Goal: Task Accomplishment & Management: Manage account settings

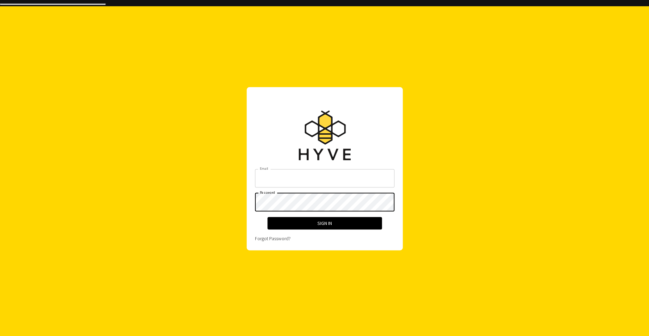
click at [304, 178] on input "Email" at bounding box center [324, 178] width 139 height 18
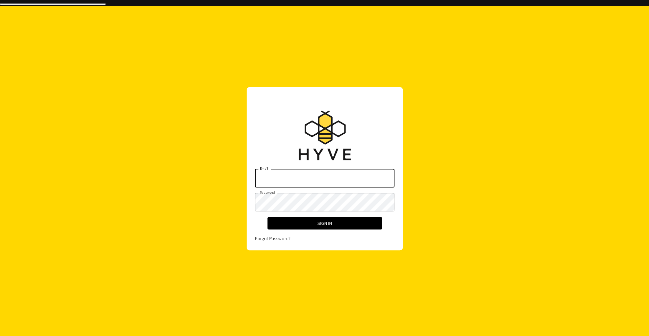
type input "[PERSON_NAME][EMAIL_ADDRESS][DOMAIN_NAME]"
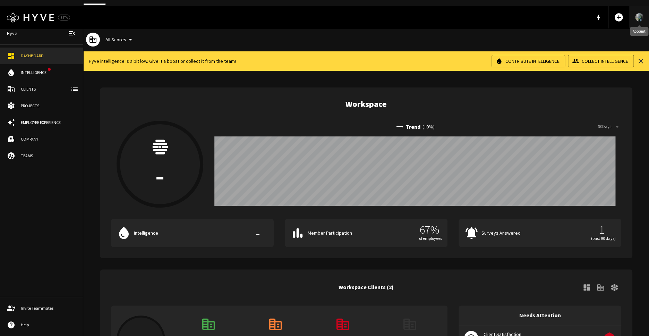
click at [638, 13] on img "Account" at bounding box center [639, 17] width 8 height 11
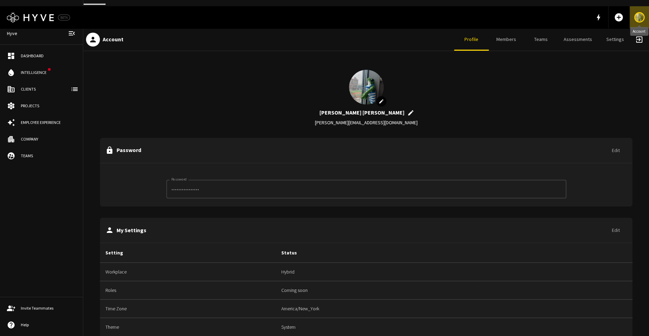
click at [638, 13] on img "Account" at bounding box center [639, 17] width 8 height 11
click at [30, 99] on link "Projects" at bounding box center [41, 105] width 83 height 17
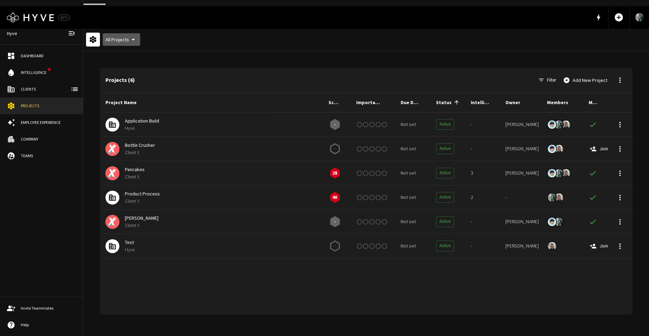
click at [123, 36] on button "All Projects" at bounding box center [121, 39] width 37 height 13
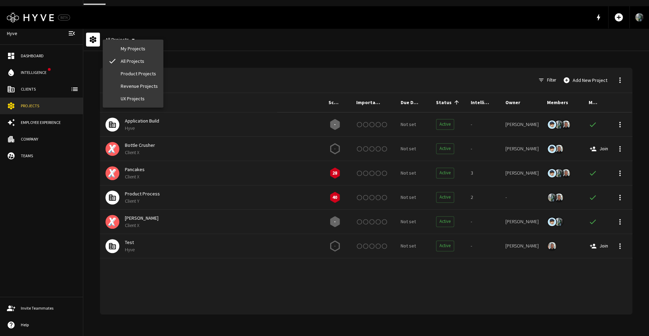
click at [37, 128] on div at bounding box center [324, 168] width 649 height 336
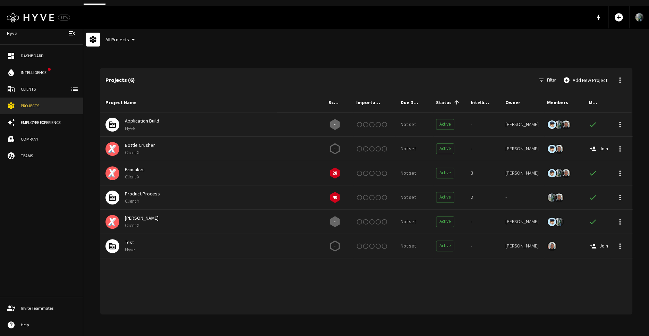
click at [35, 141] on div "Company" at bounding box center [48, 139] width 55 height 6
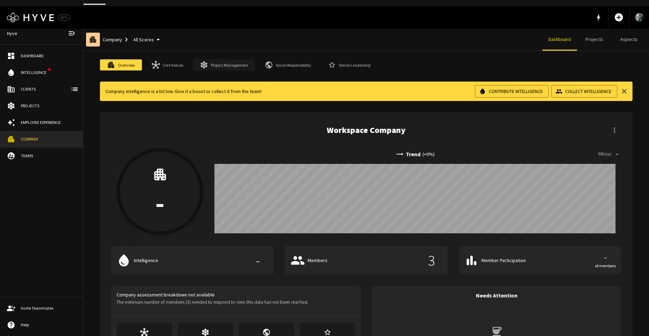
click at [221, 59] on link "Project Management" at bounding box center [224, 64] width 62 height 11
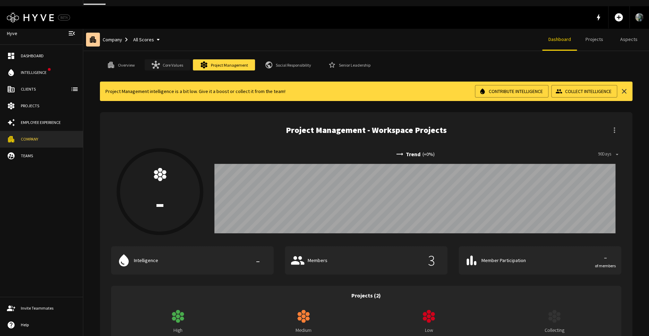
click at [161, 60] on link "Core Values" at bounding box center [167, 64] width 45 height 11
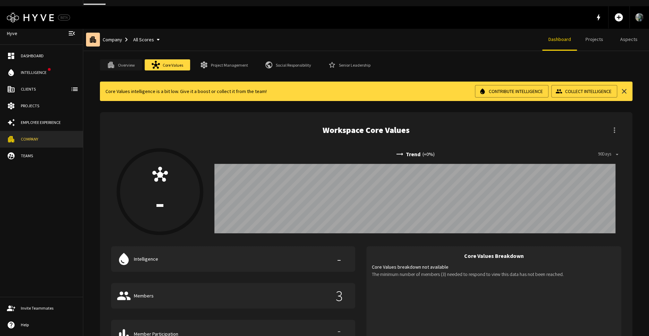
click at [111, 62] on icon at bounding box center [111, 65] width 6 height 6
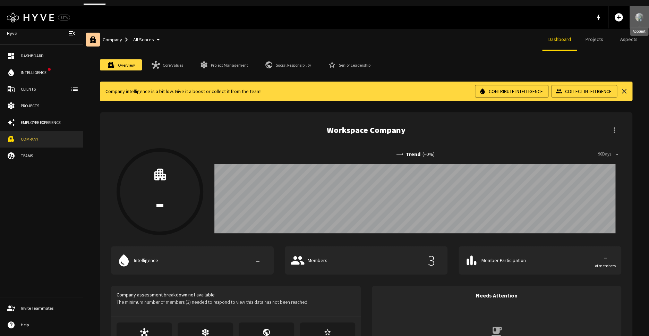
click at [638, 12] on img "Account" at bounding box center [639, 17] width 8 height 11
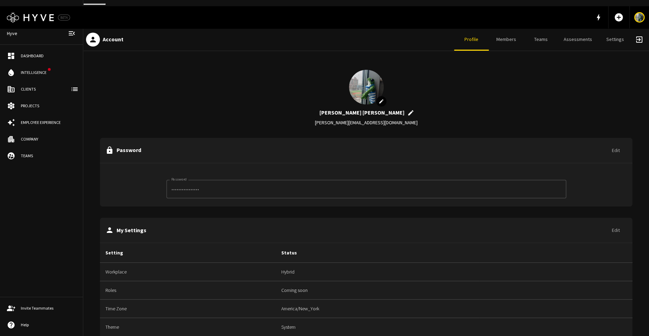
click at [638, 35] on span "exit_to_app" at bounding box center [639, 39] width 8 height 8
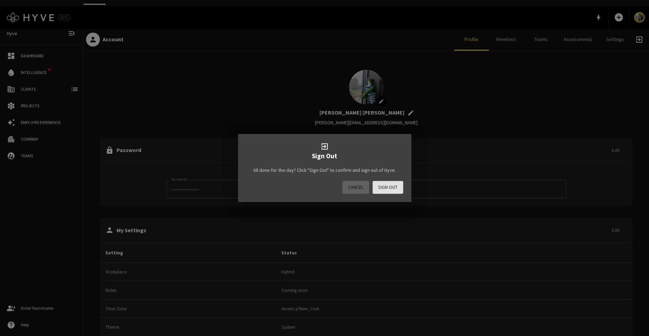
click at [383, 188] on button "Sign Out" at bounding box center [388, 187] width 31 height 13
